Goal: Find specific page/section: Find specific page/section

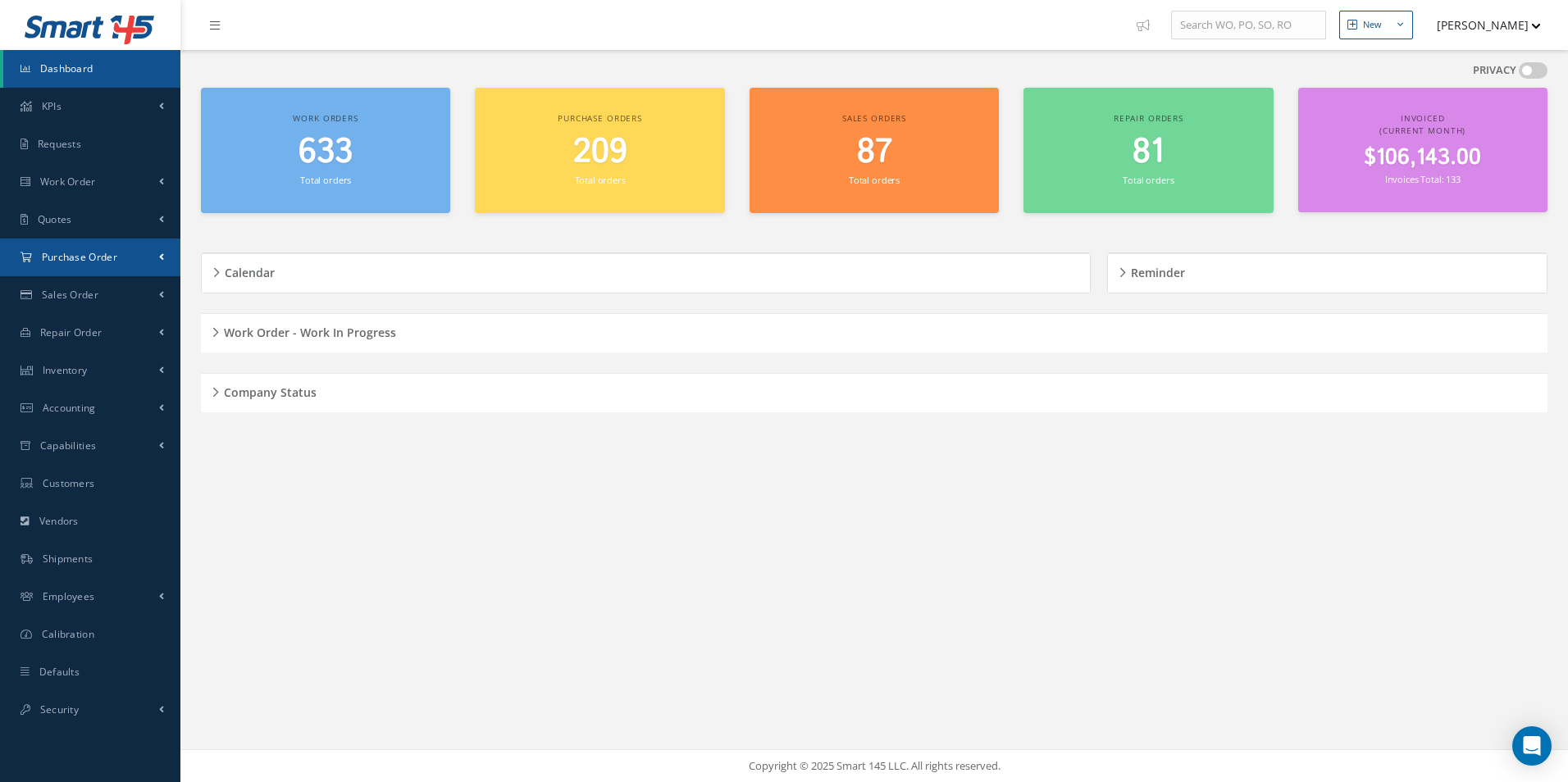
click at [169, 265] on link "Purchase Order" at bounding box center [90, 257] width 180 height 38
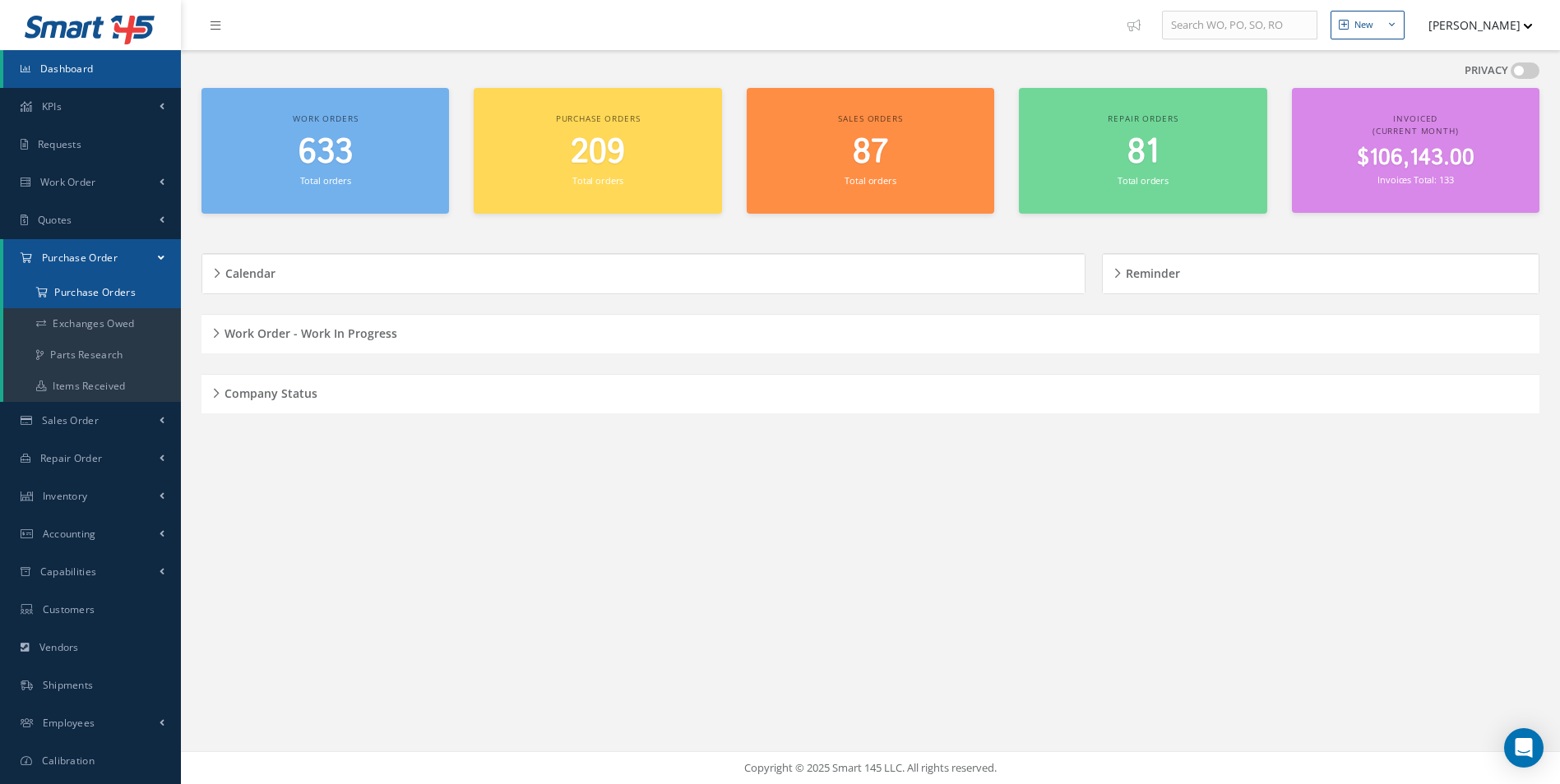
click at [114, 291] on a=1&status_id=2&status_id=3&status_id=5&collapsedFilters"] "Purchase Orders" at bounding box center [92, 292] width 177 height 31
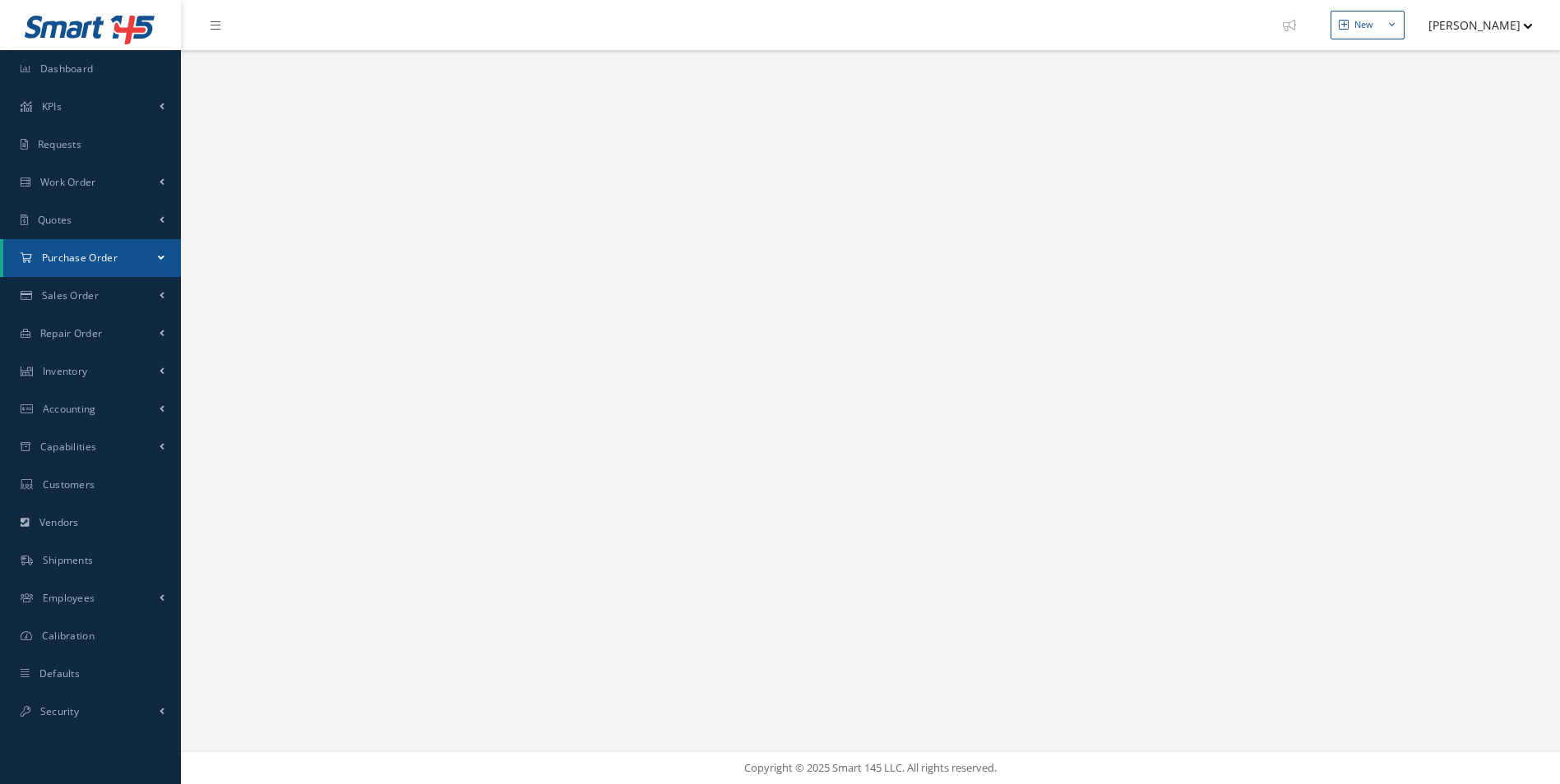
select select "25"
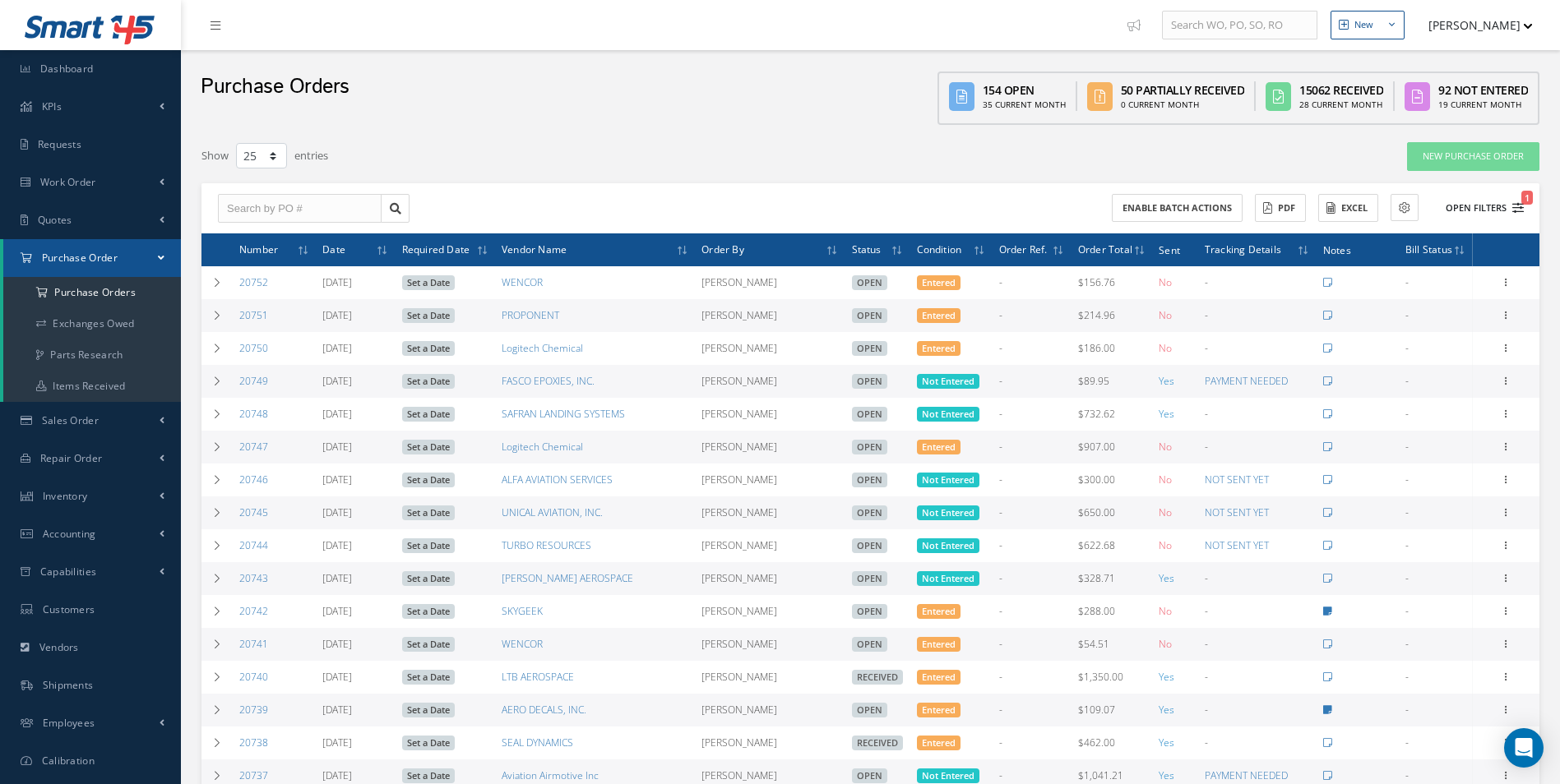
click at [1506, 208] on button "Open Filters 1" at bounding box center [1477, 208] width 93 height 27
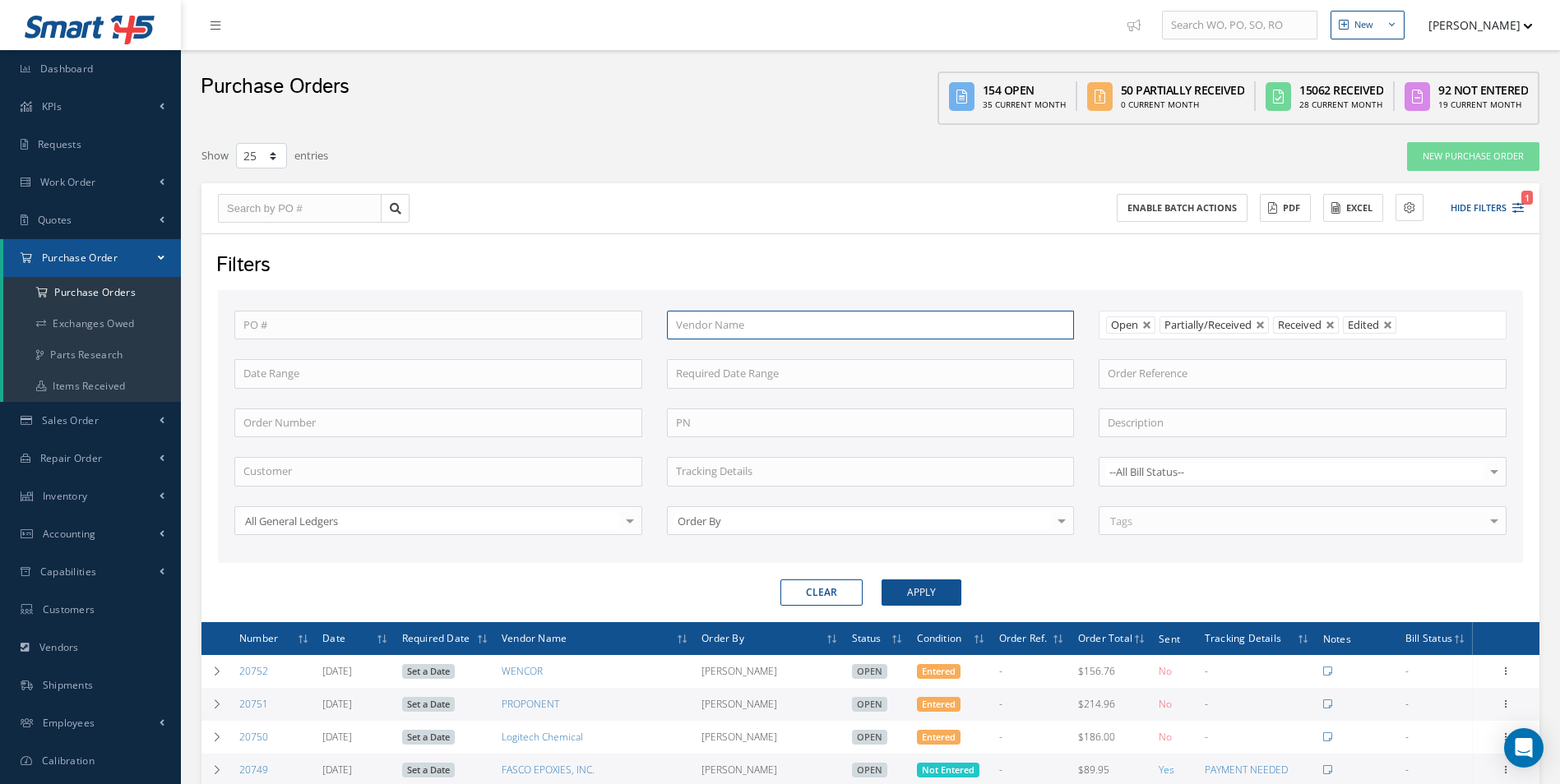
click at [812, 325] on input "text" at bounding box center [871, 325] width 408 height 30
type input "skytrade"
click at [881, 579] on button "Apply" at bounding box center [921, 593] width 79 height 26
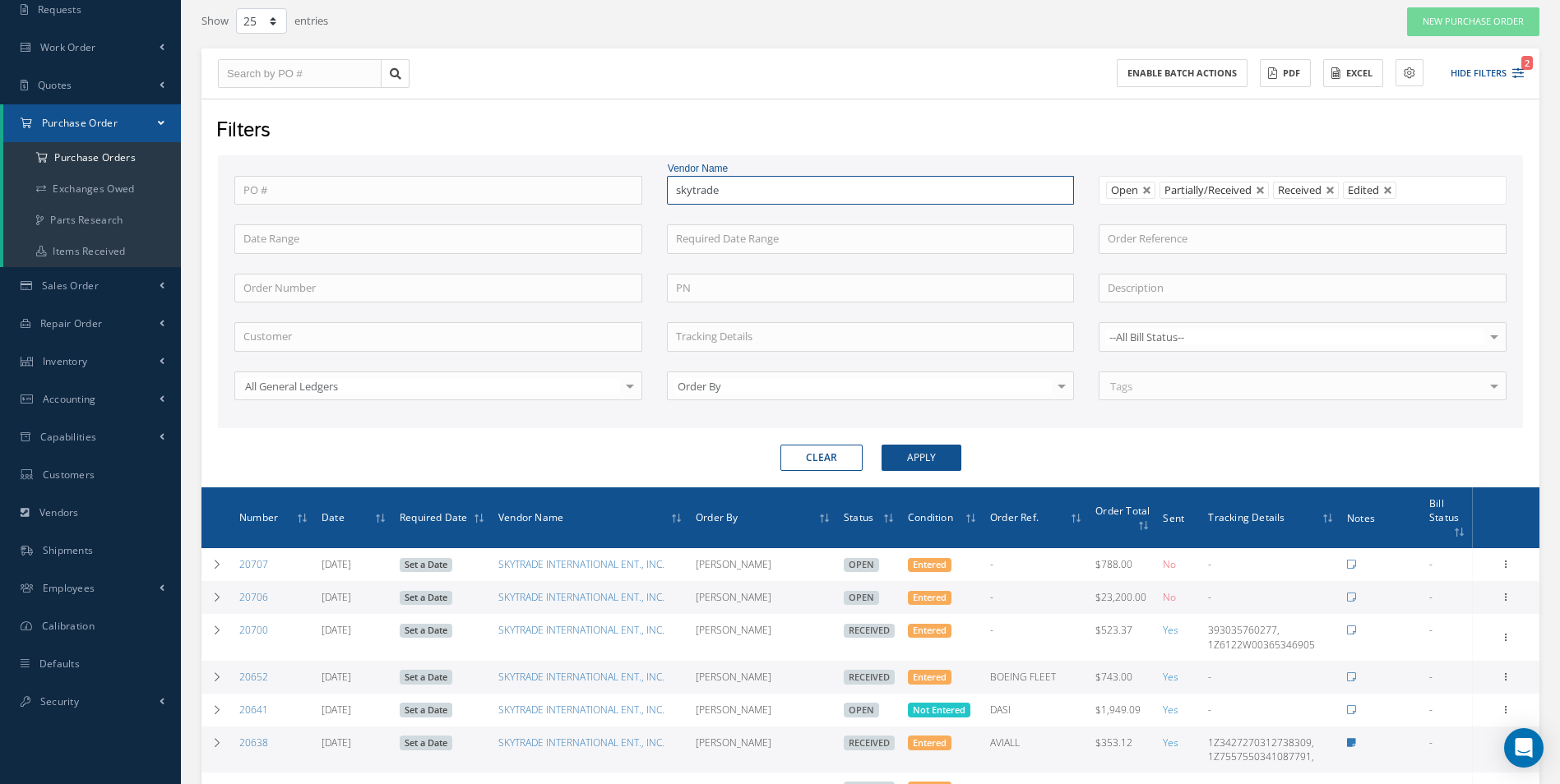
scroll to position [106, 0]
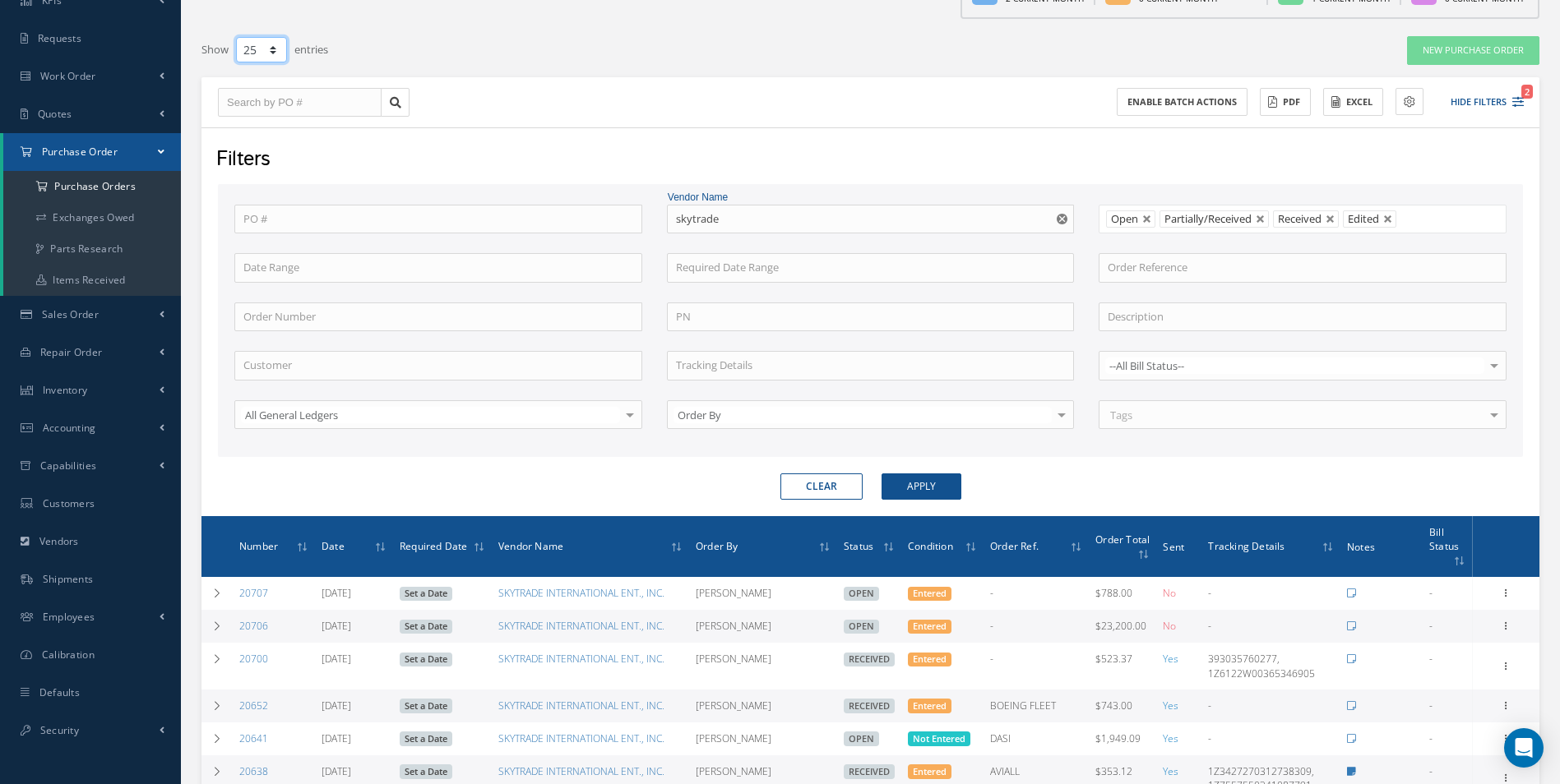
click at [283, 49] on select "10 25 50 100" at bounding box center [261, 49] width 51 height 26
select select "100"
click at [236, 63] on select "10 25 50 100" at bounding box center [261, 49] width 51 height 26
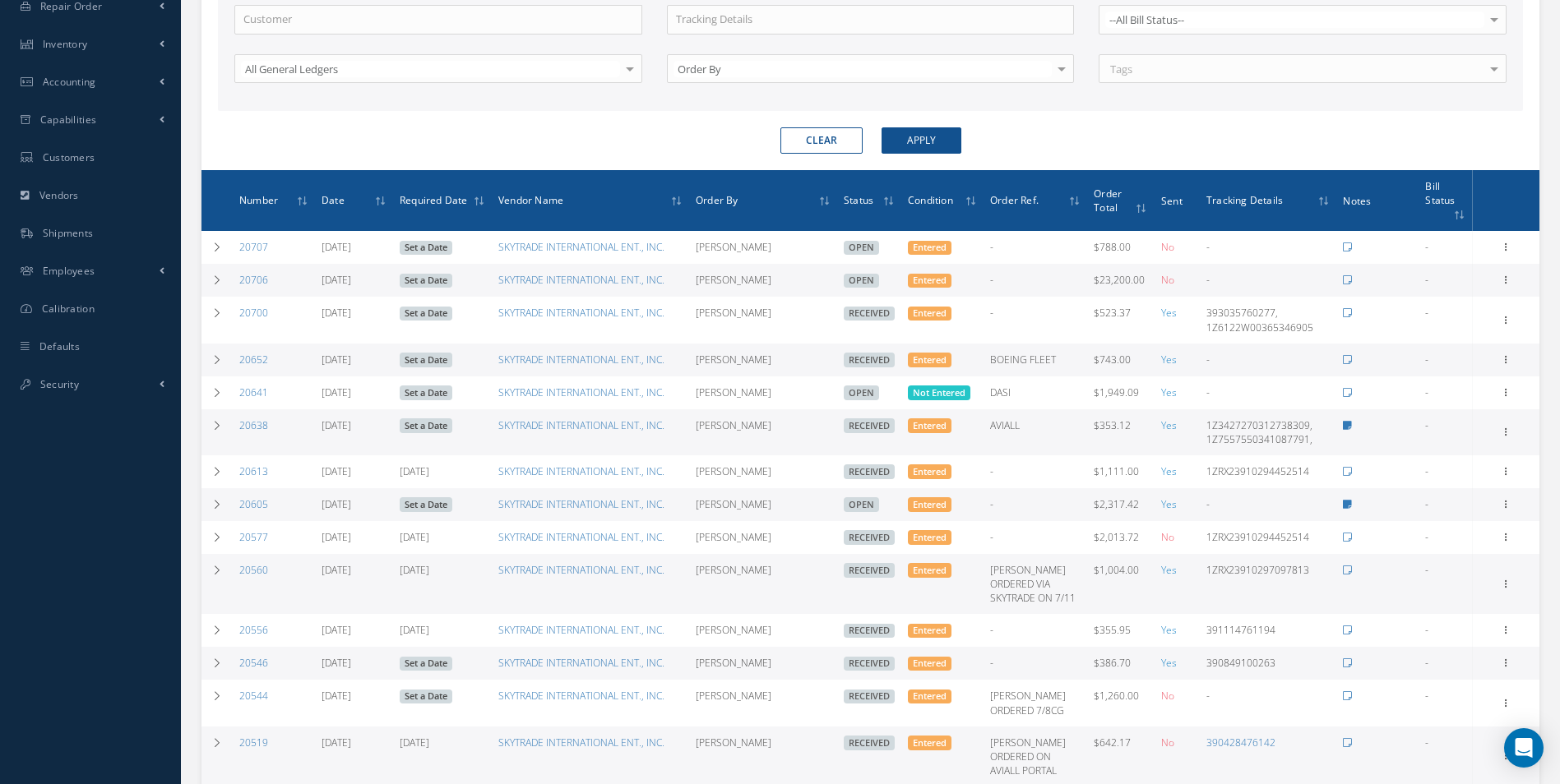
scroll to position [435, 0]
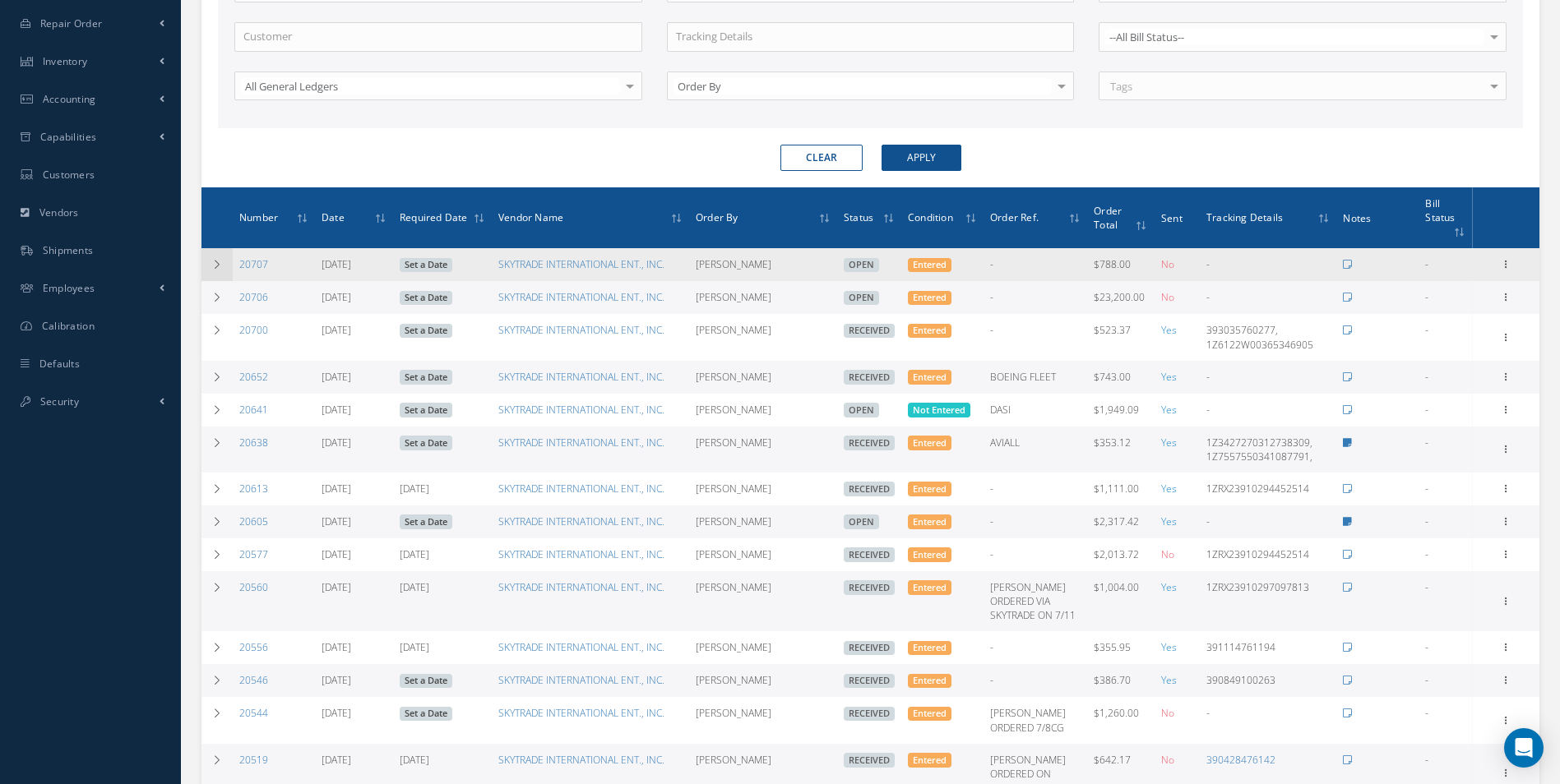
click at [215, 264] on icon at bounding box center [217, 265] width 11 height 10
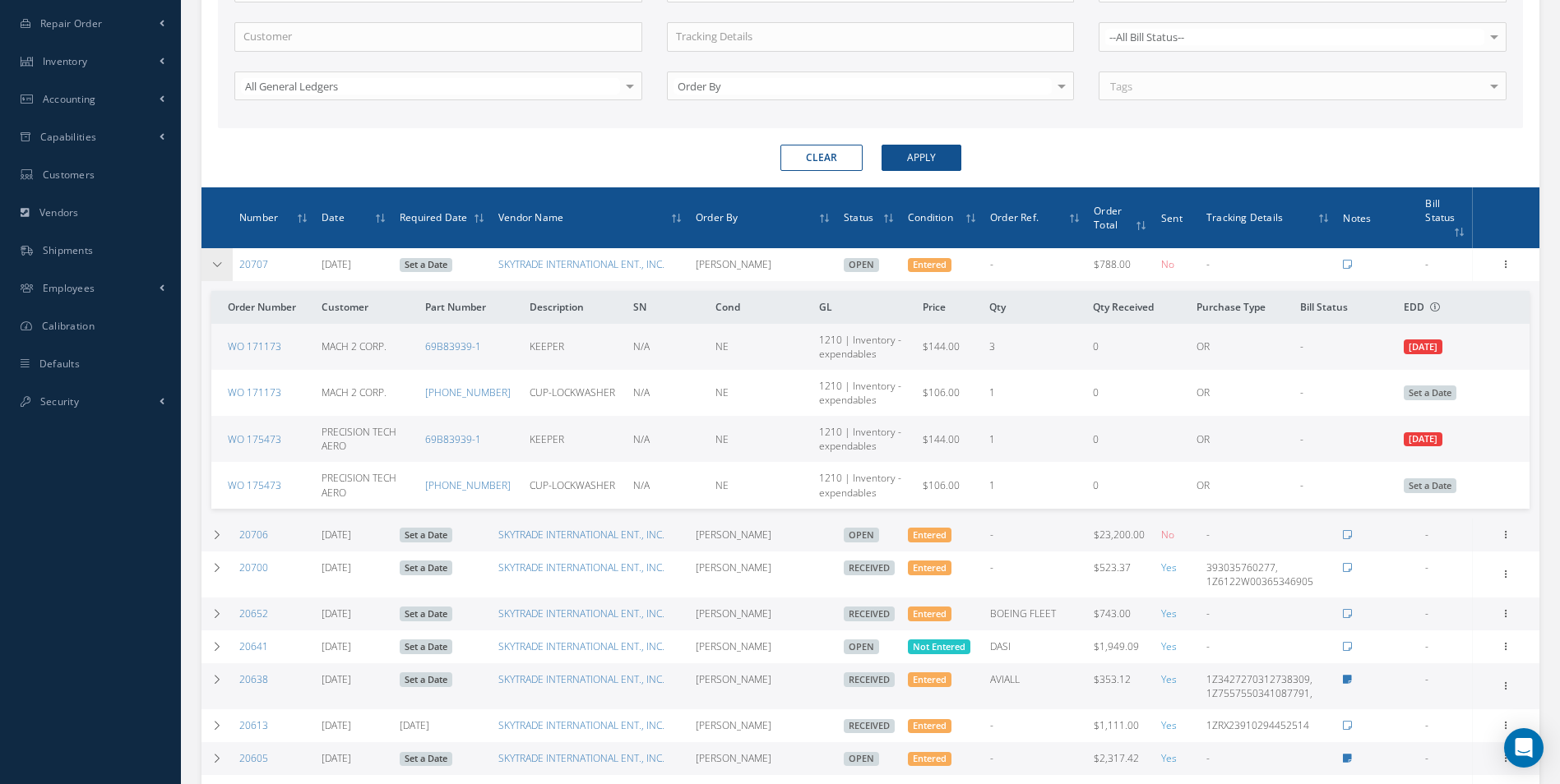
click at [214, 262] on icon at bounding box center [217, 265] width 11 height 10
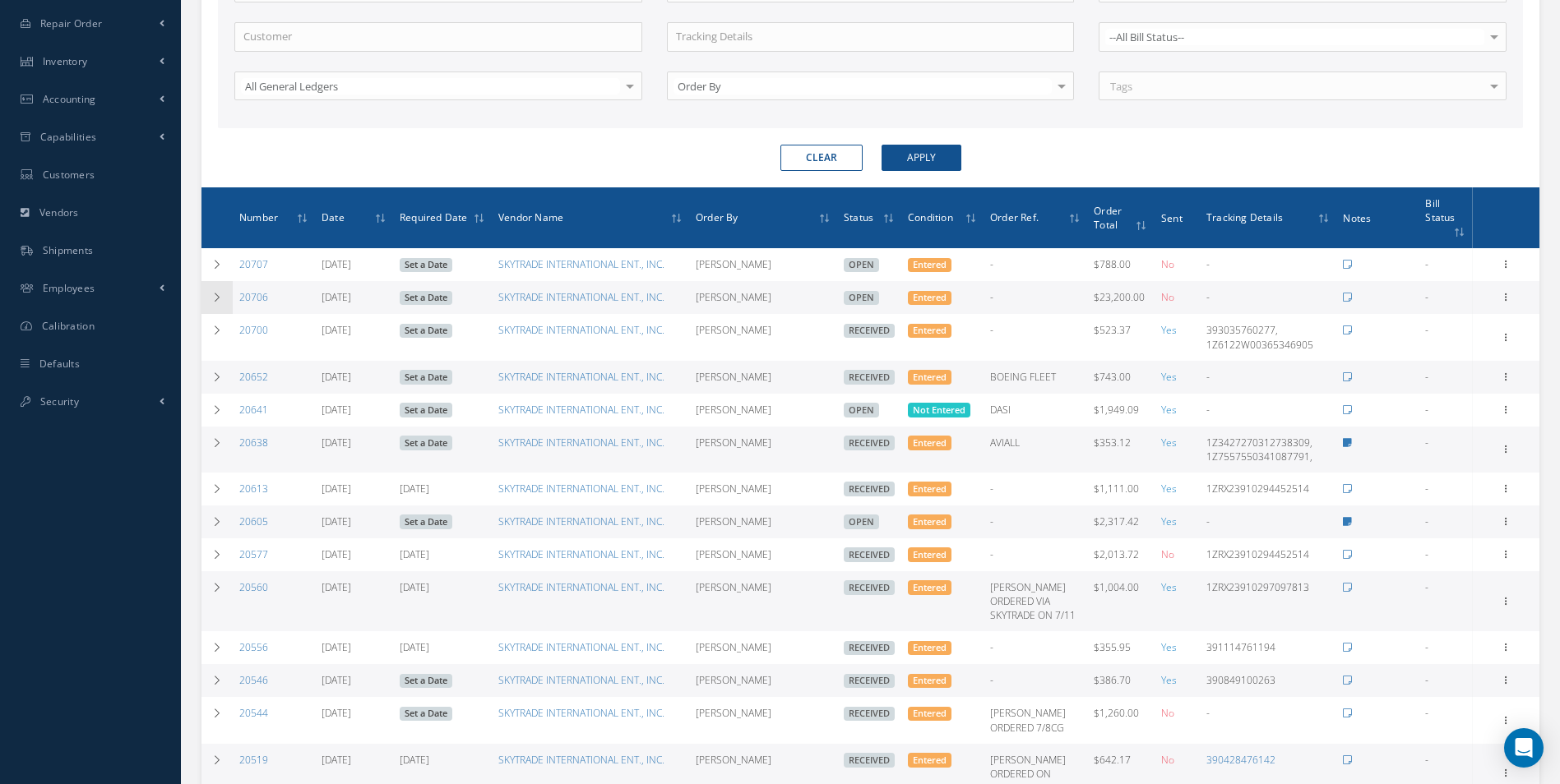
click at [218, 294] on icon at bounding box center [217, 297] width 11 height 10
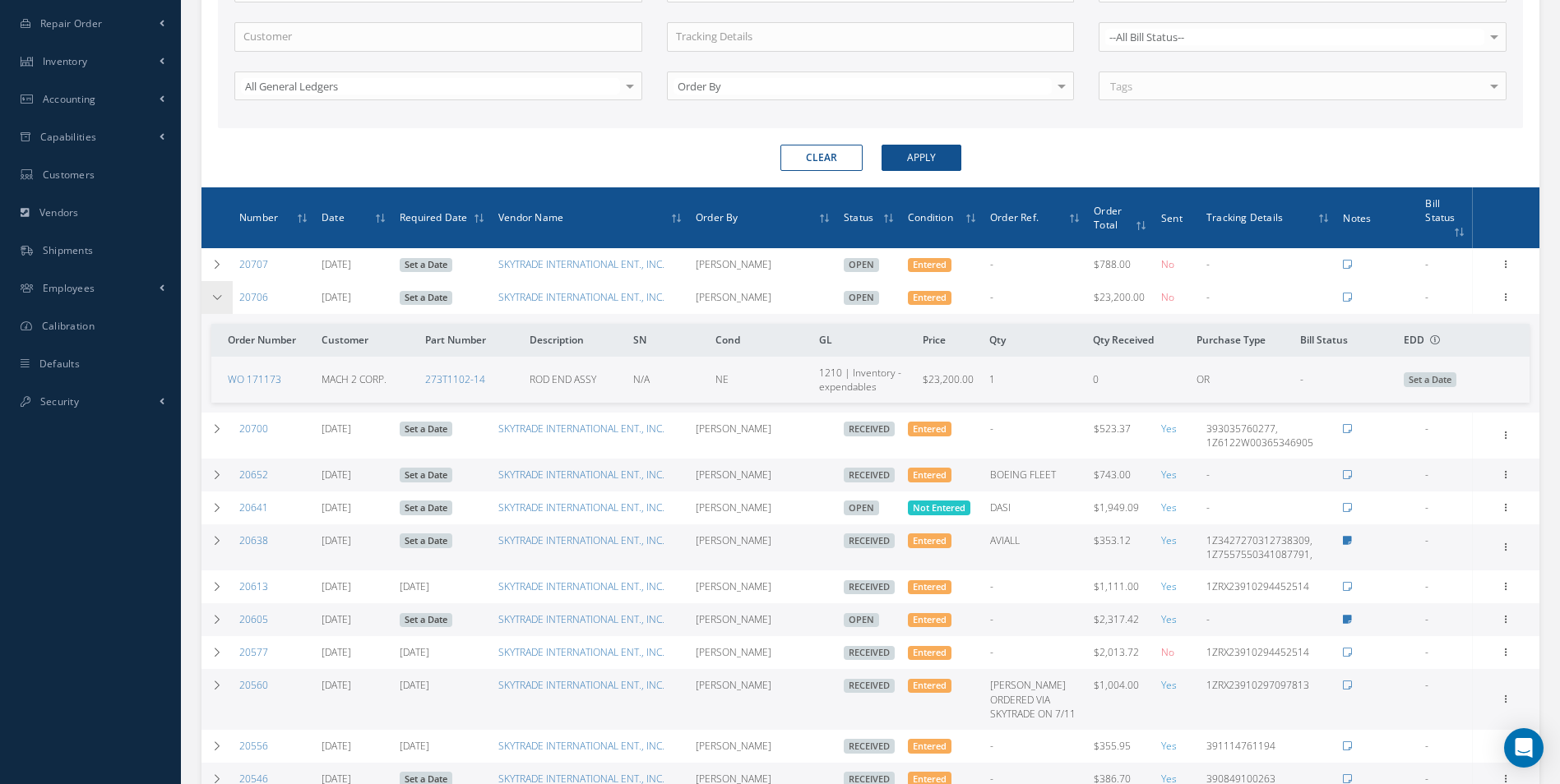
click at [216, 294] on icon at bounding box center [217, 297] width 11 height 10
